Goal: Task Accomplishment & Management: Manage account settings

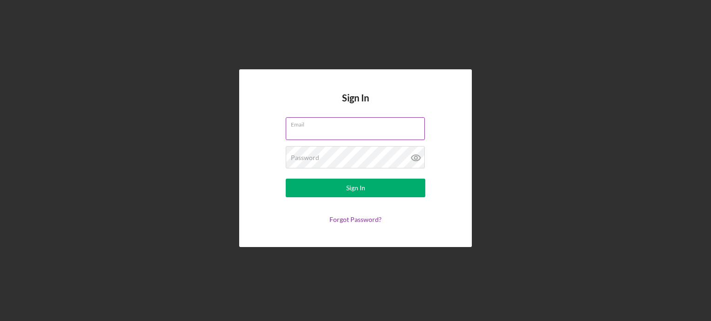
click at [327, 130] on input "Email" at bounding box center [355, 128] width 139 height 22
type input "[EMAIL_ADDRESS][DOMAIN_NAME]"
click at [286, 179] on button "Sign In" at bounding box center [356, 188] width 140 height 19
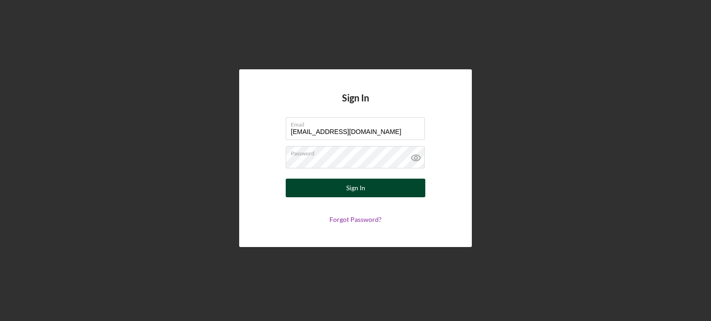
click at [365, 186] on button "Sign In" at bounding box center [356, 188] width 140 height 19
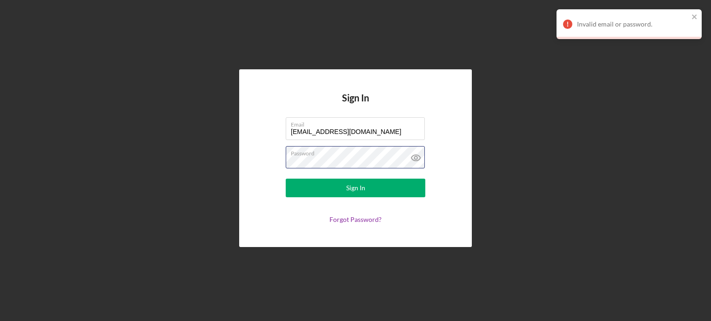
click at [256, 170] on div "Sign In Email [EMAIL_ADDRESS][DOMAIN_NAME] Password Sign In Forgot Password?" at bounding box center [355, 157] width 233 height 177
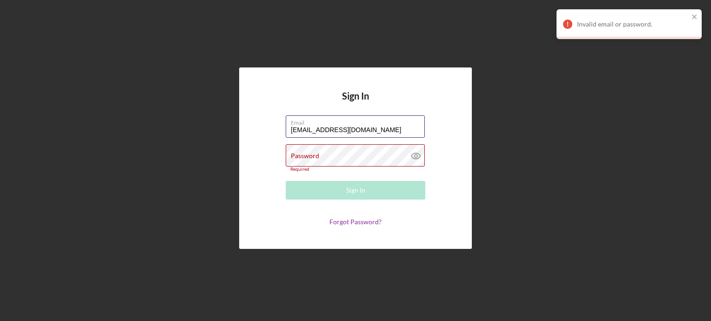
drag, startPoint x: 363, startPoint y: 132, endPoint x: 277, endPoint y: 135, distance: 85.2
click at [279, 135] on form "Email [EMAIL_ADDRESS][DOMAIN_NAME] Password Required Sign In Forgot Password?" at bounding box center [356, 170] width 186 height 110
